Goal: Information Seeking & Learning: Learn about a topic

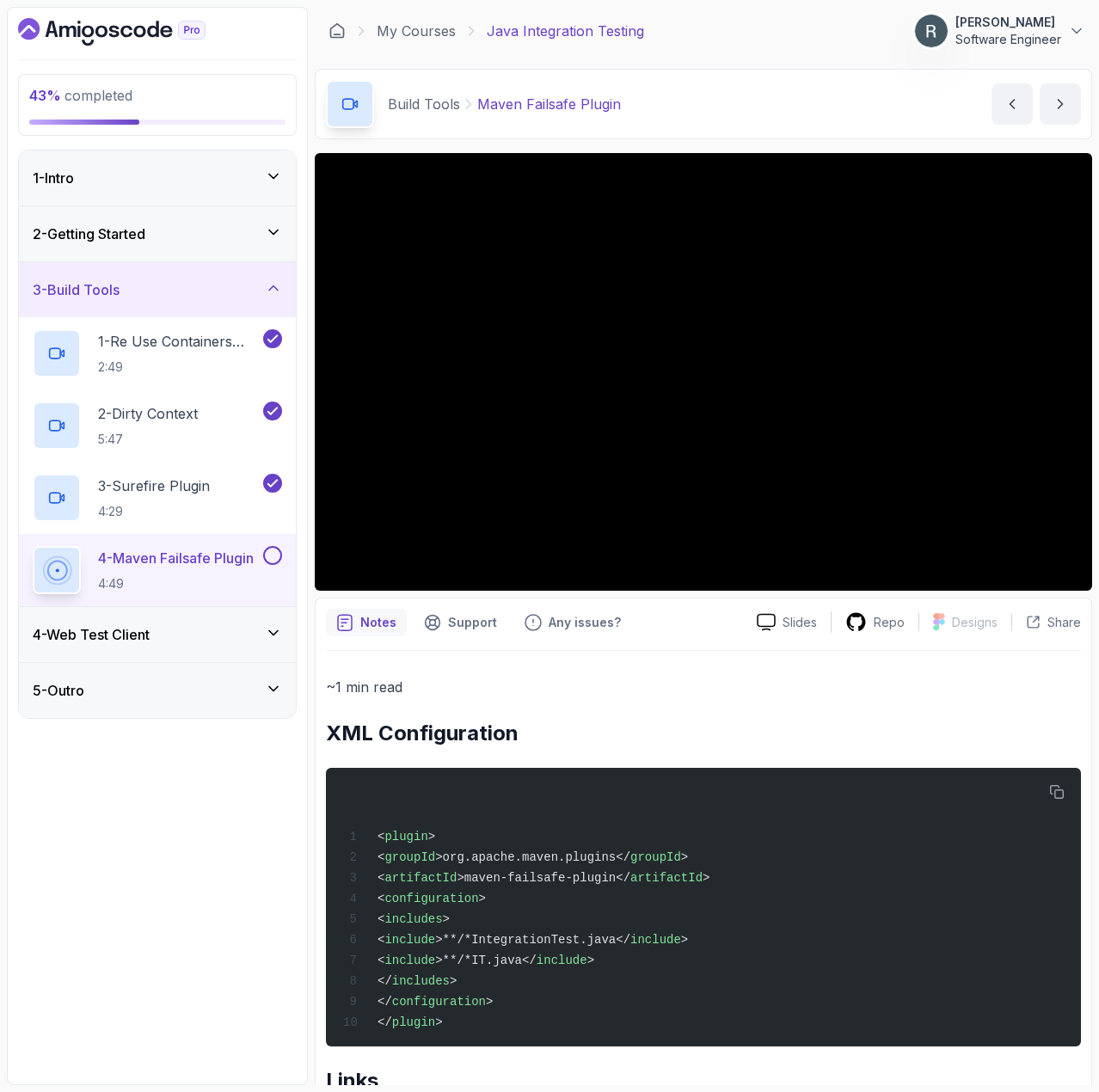
click at [270, 556] on button at bounding box center [272, 555] width 19 height 19
click at [204, 621] on div "4 - Web Test Client" at bounding box center [158, 635] width 277 height 55
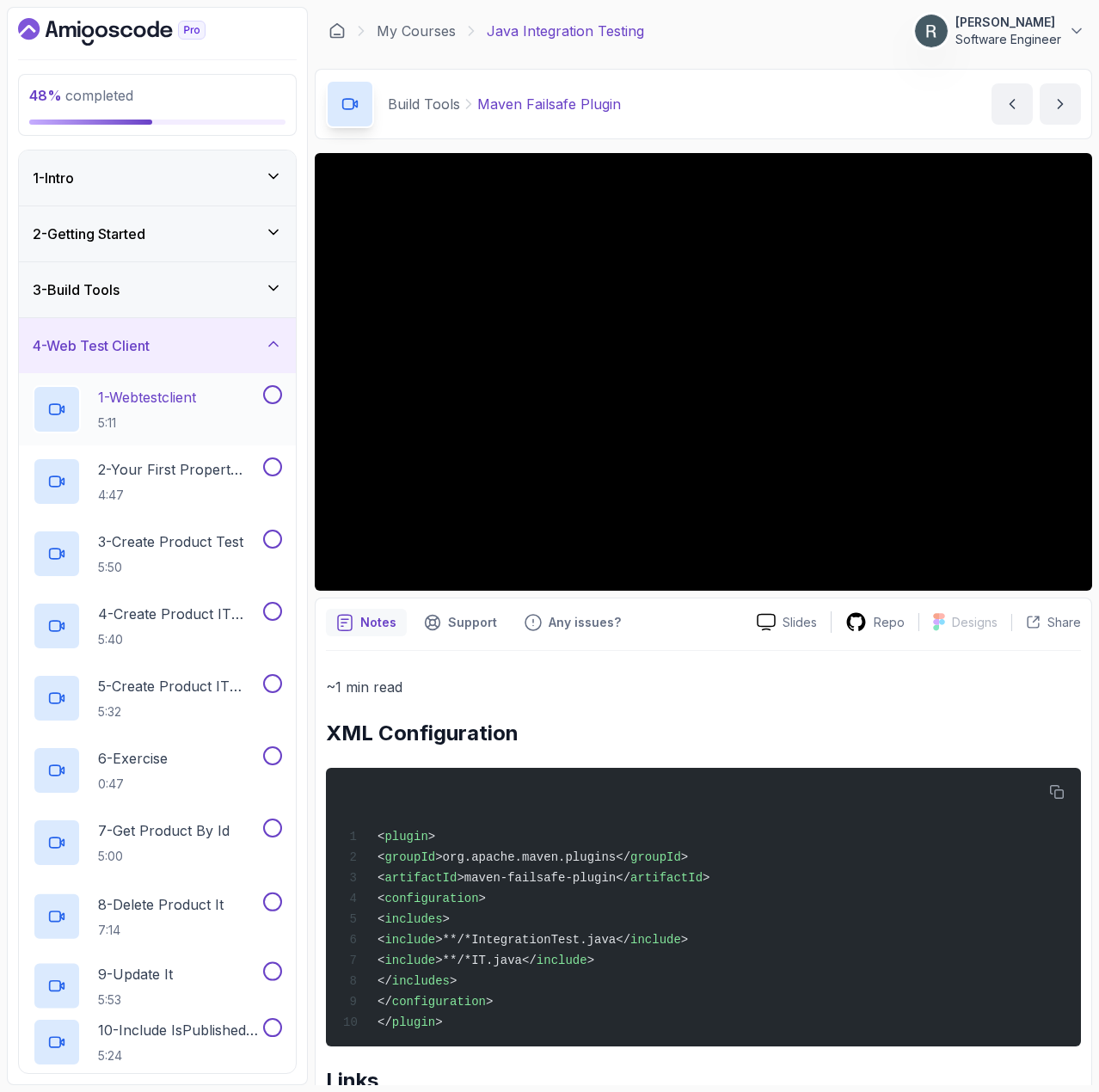
click at [196, 404] on p "1 - Webtestclient" at bounding box center [147, 397] width 98 height 20
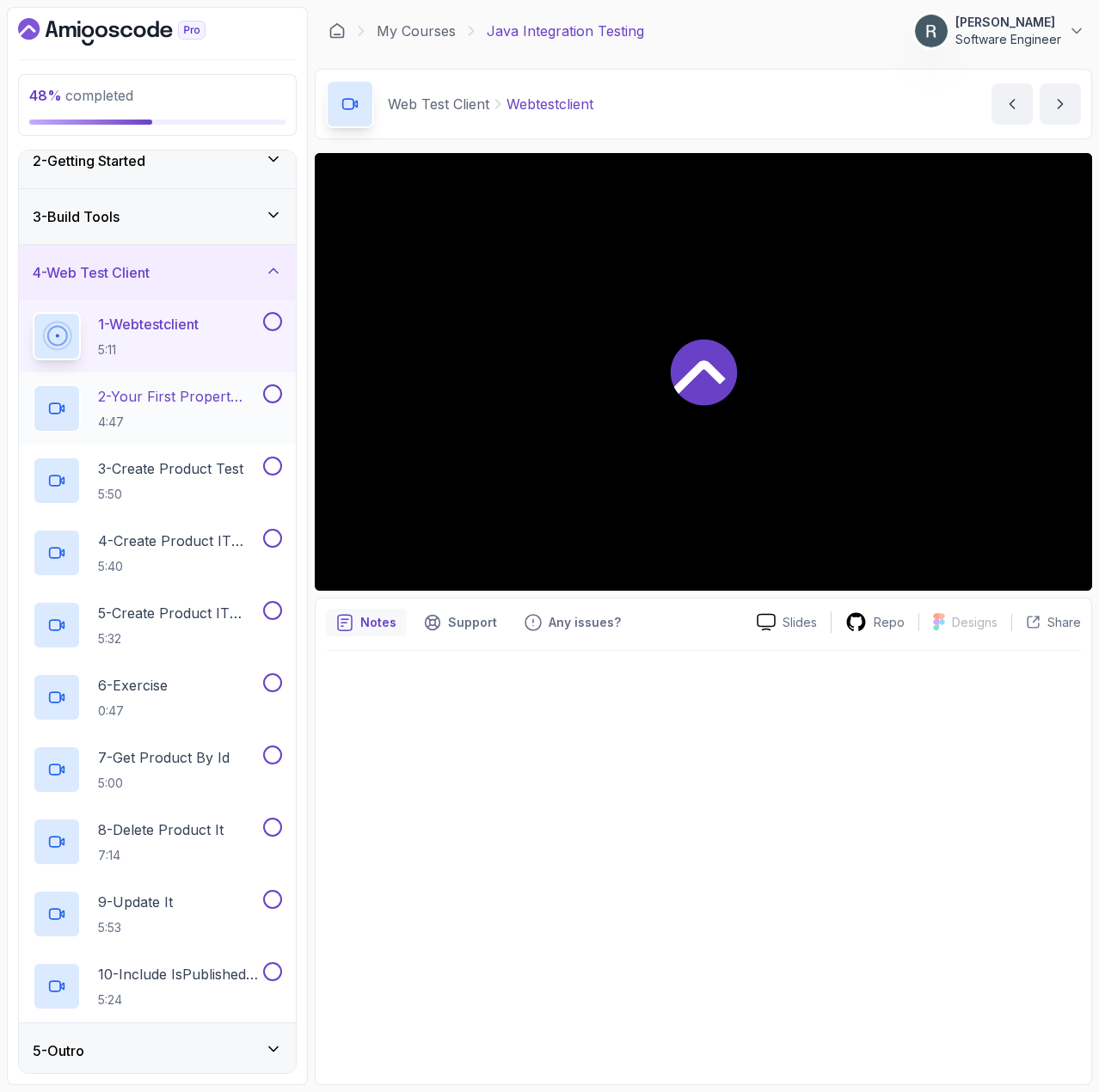
scroll to position [78, 0]
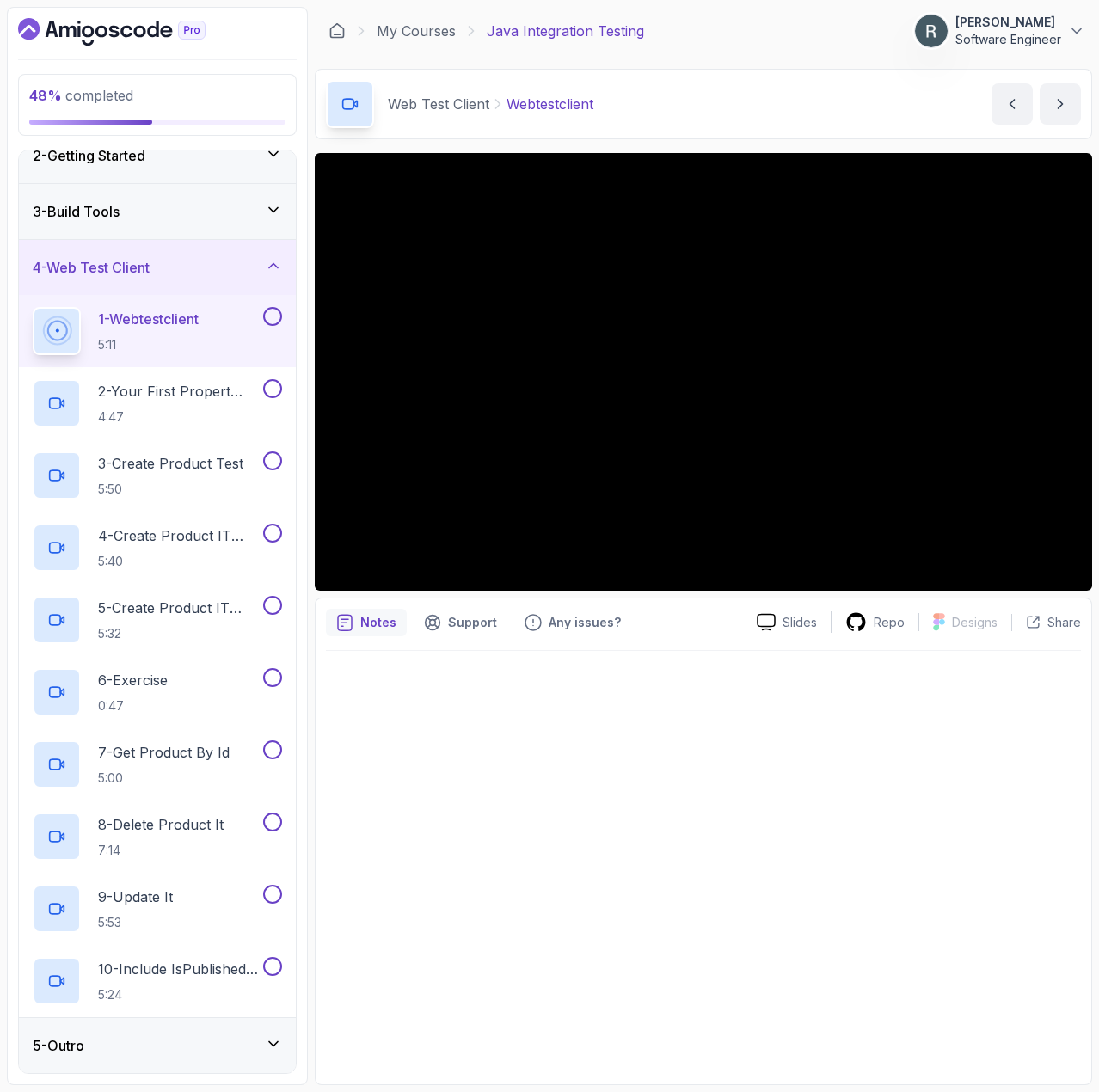
click at [270, 317] on button at bounding box center [272, 317] width 19 height 19
click at [167, 412] on p "4:47" at bounding box center [179, 417] width 161 height 17
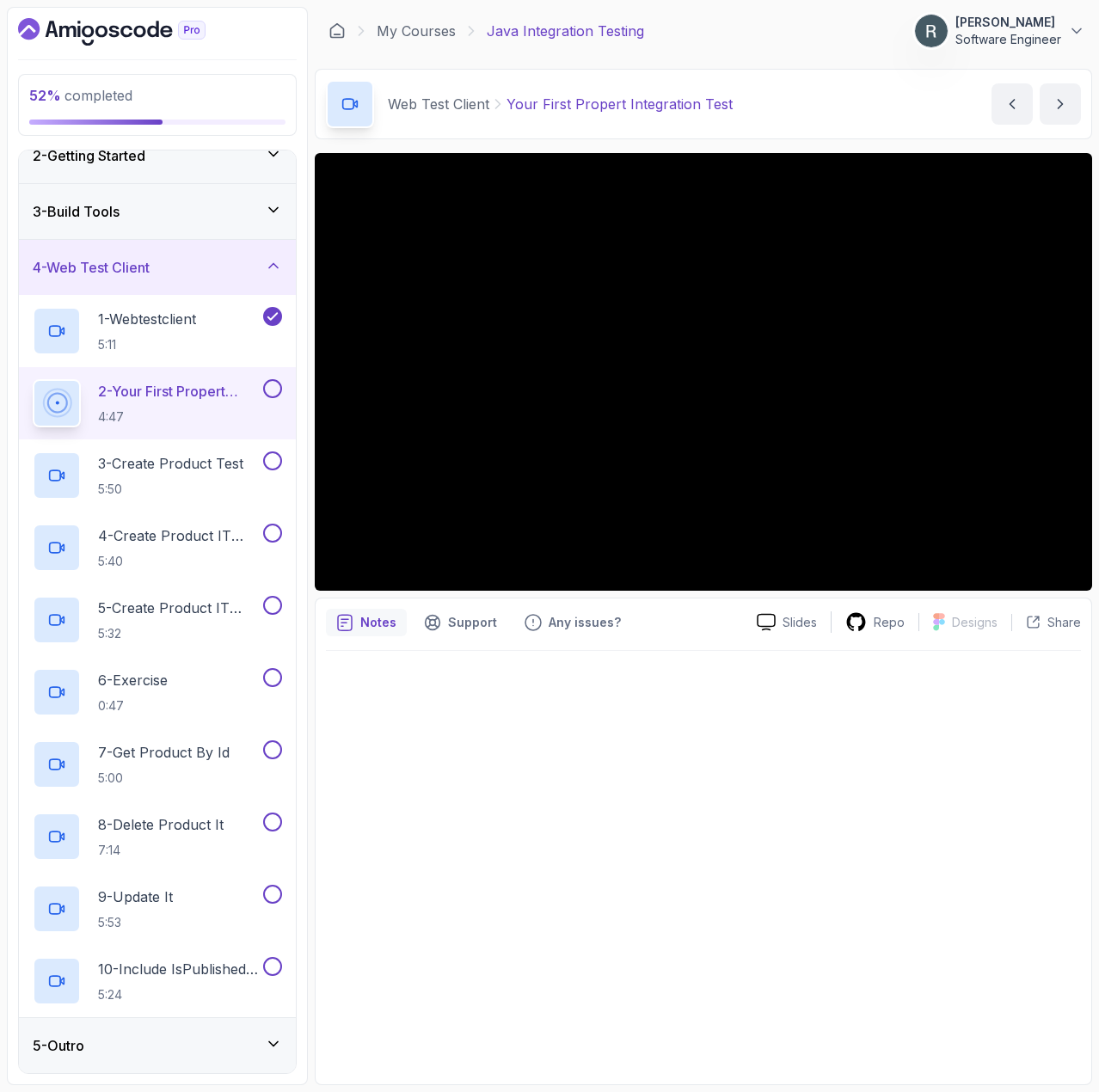
click at [272, 397] on button at bounding box center [272, 388] width 19 height 19
click at [226, 462] on p "3 - Create Product Test" at bounding box center [171, 463] width 145 height 20
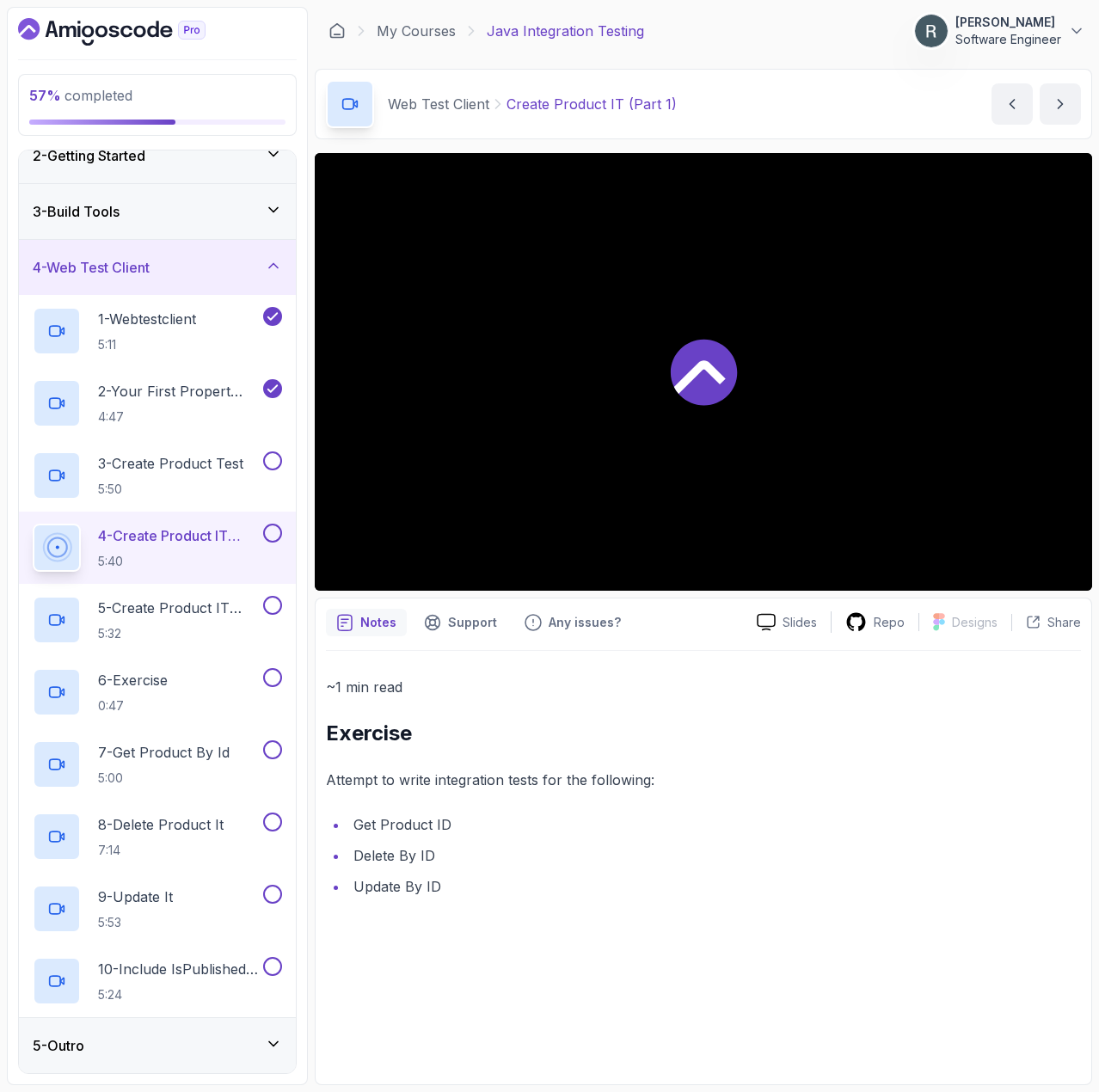
click at [763, 442] on div at bounding box center [703, 372] width 777 height 438
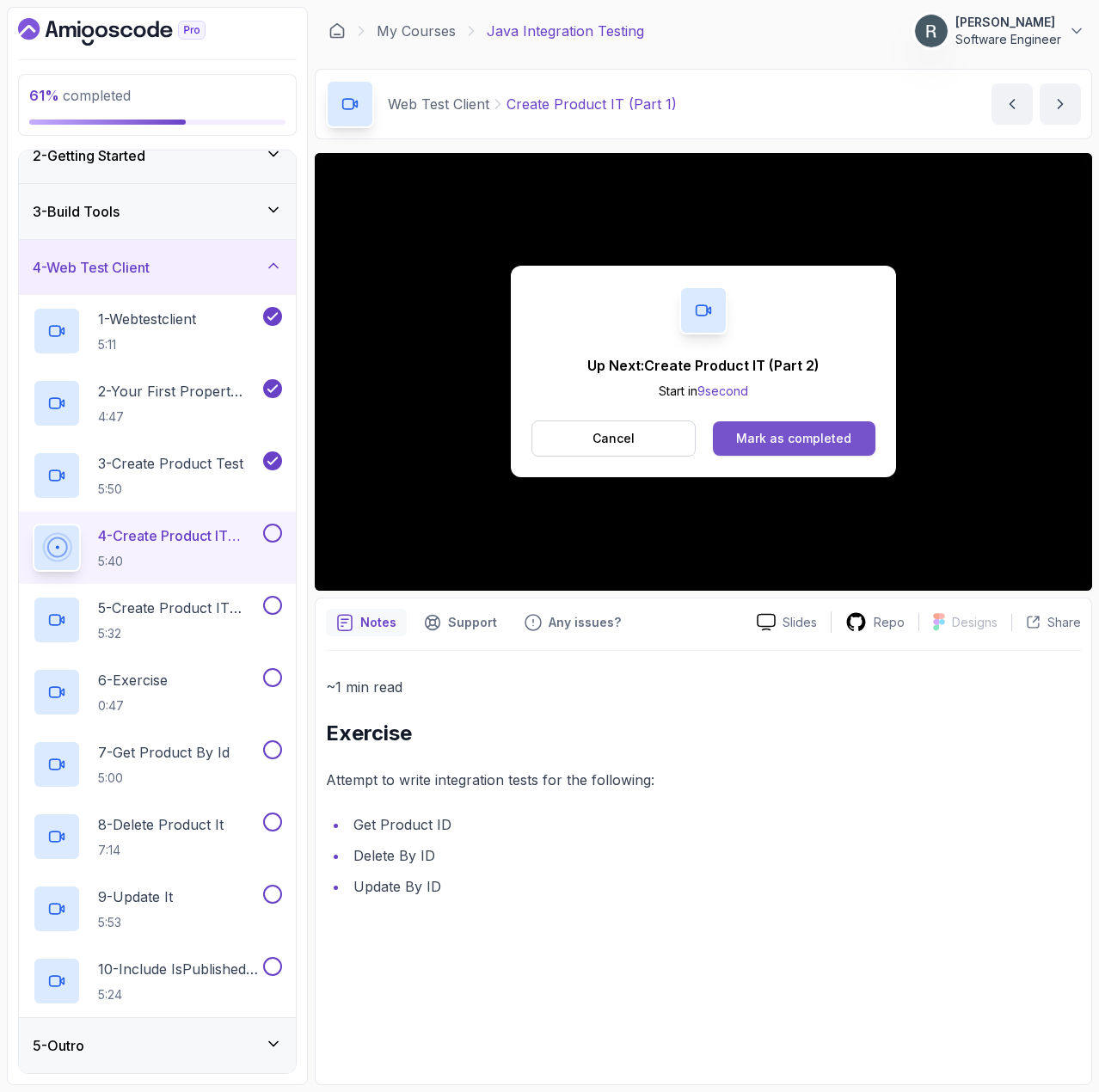
click at [823, 438] on div "Mark as completed" at bounding box center [794, 439] width 116 height 17
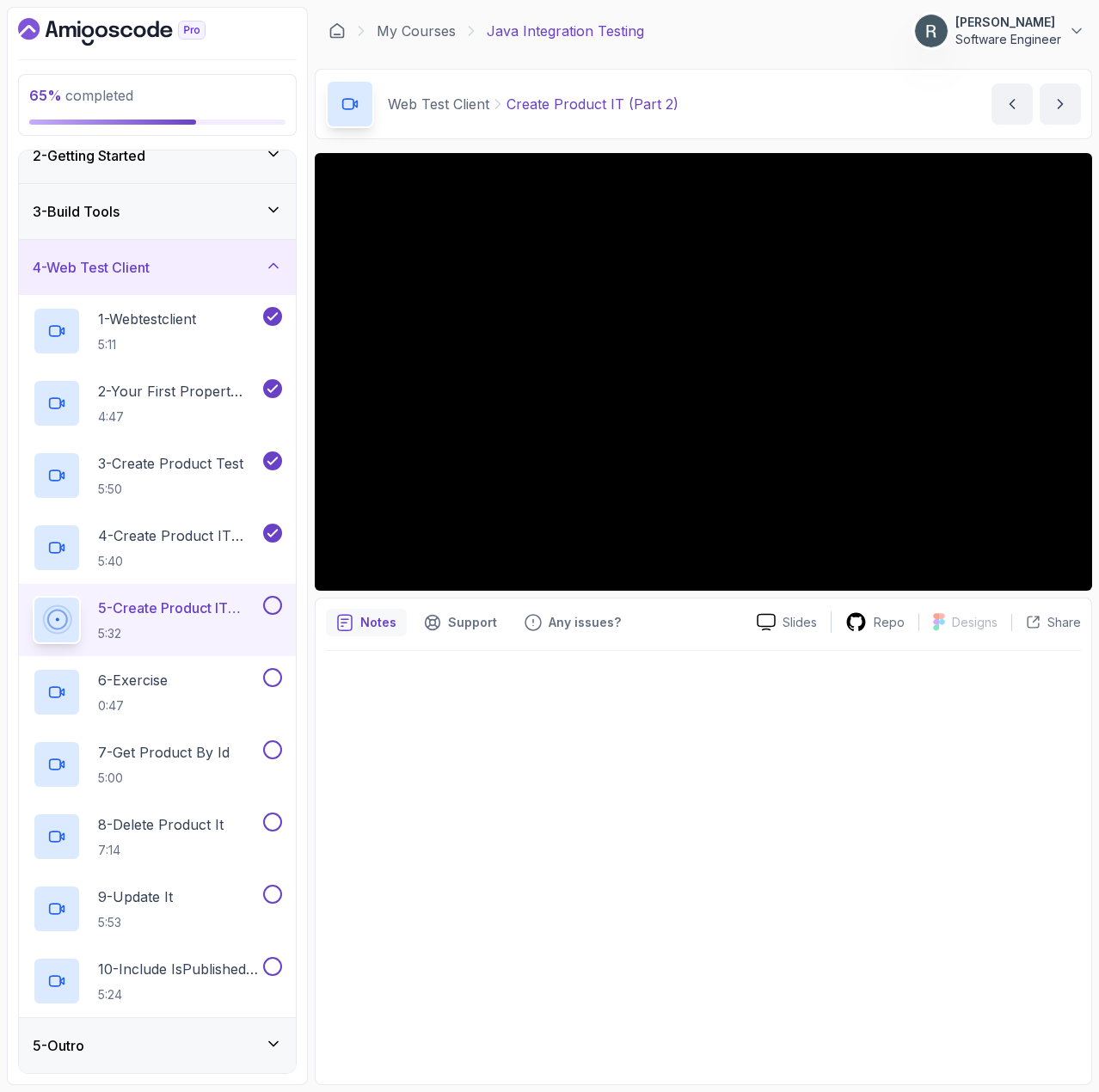
click at [275, 602] on button at bounding box center [272, 605] width 19 height 19
click at [186, 684] on div "6 - Exercise 0:47" at bounding box center [146, 692] width 227 height 48
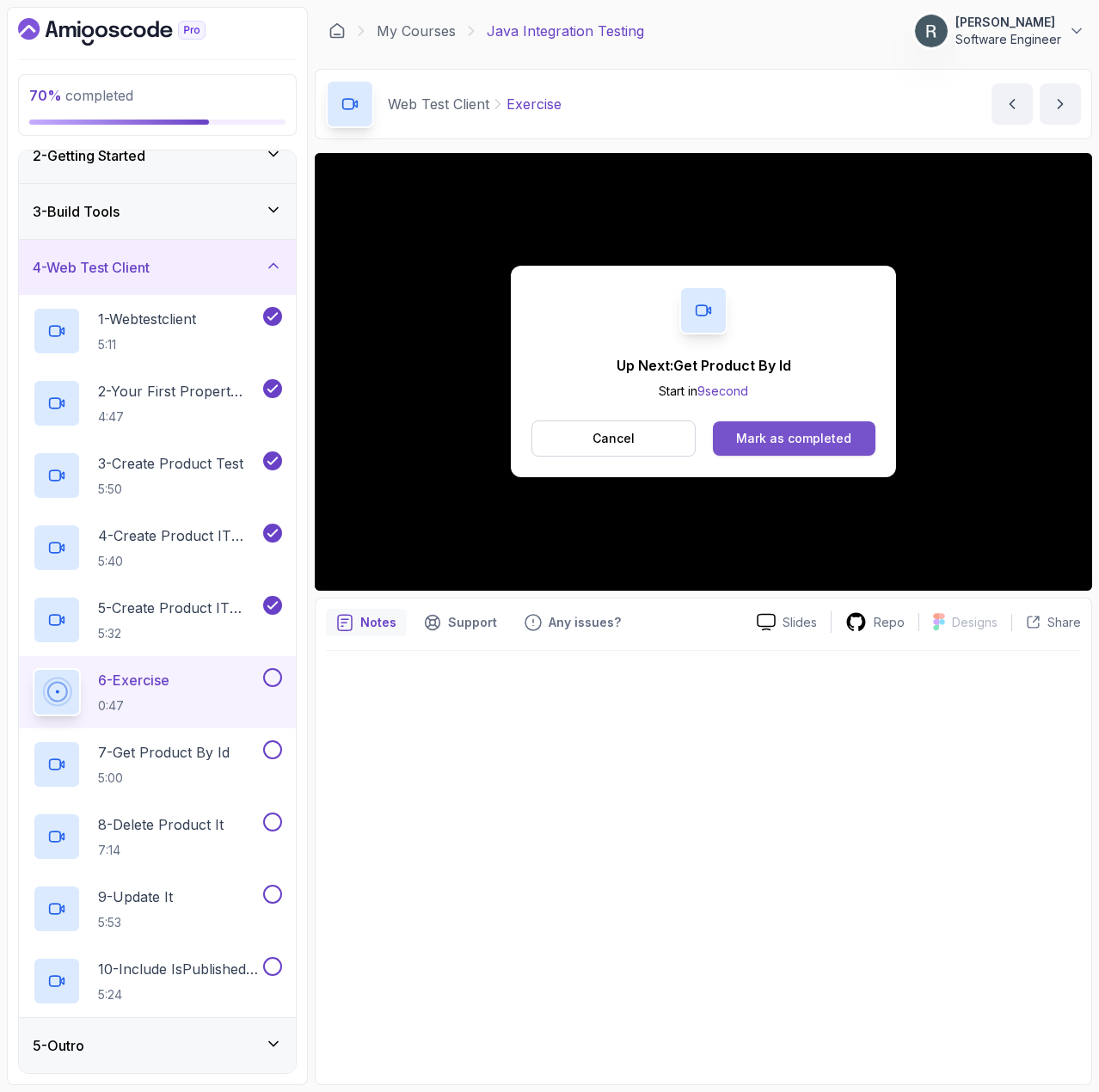
click at [809, 442] on div "Mark as completed" at bounding box center [794, 439] width 116 height 17
